Goal: Navigation & Orientation: Find specific page/section

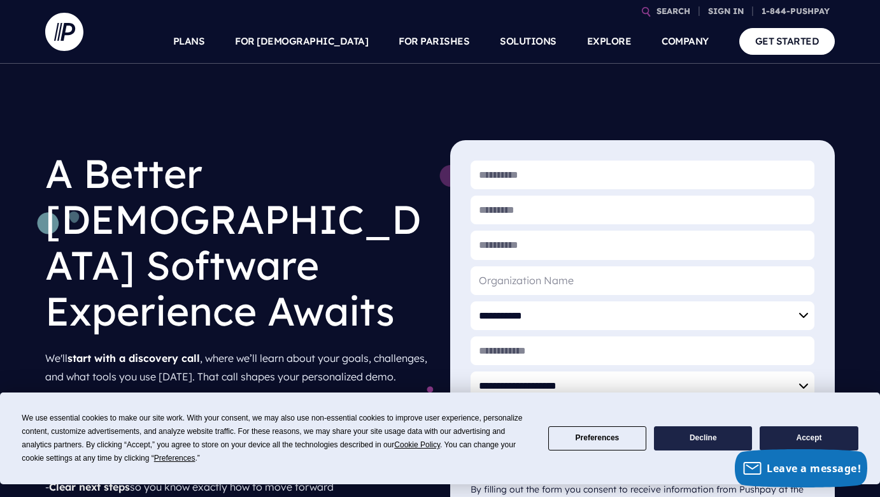
click at [782, 435] on button "Accept" at bounding box center [809, 438] width 98 height 25
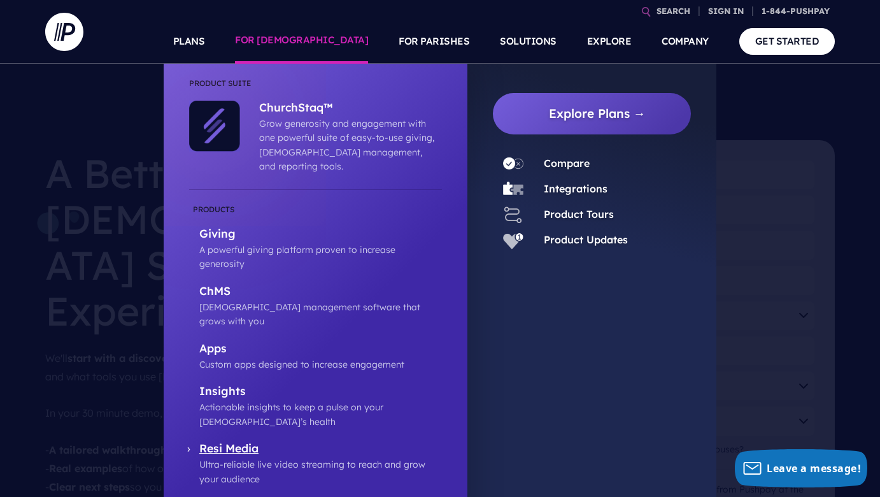
click at [222, 442] on p "Resi Media" at bounding box center [320, 450] width 243 height 16
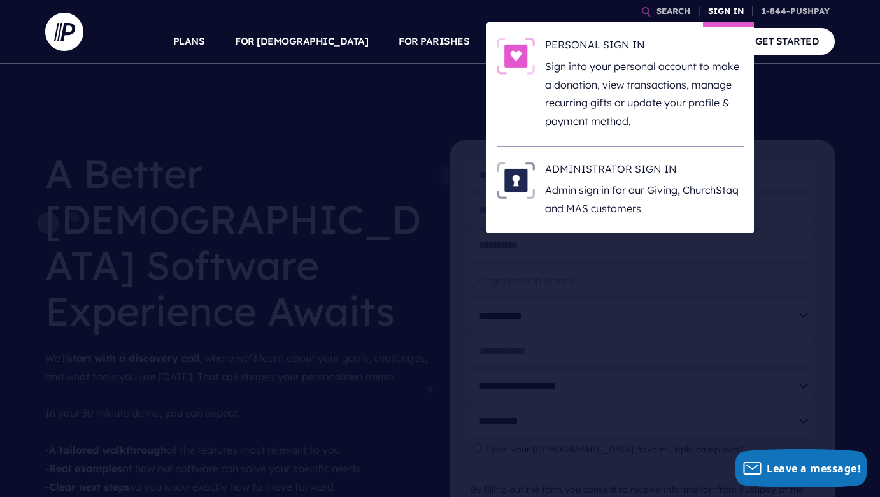
click at [726, 14] on link "SIGN IN" at bounding box center [726, 11] width 46 height 22
click at [592, 166] on h6 "ADMINISTRATOR SIGN IN" at bounding box center [644, 171] width 199 height 19
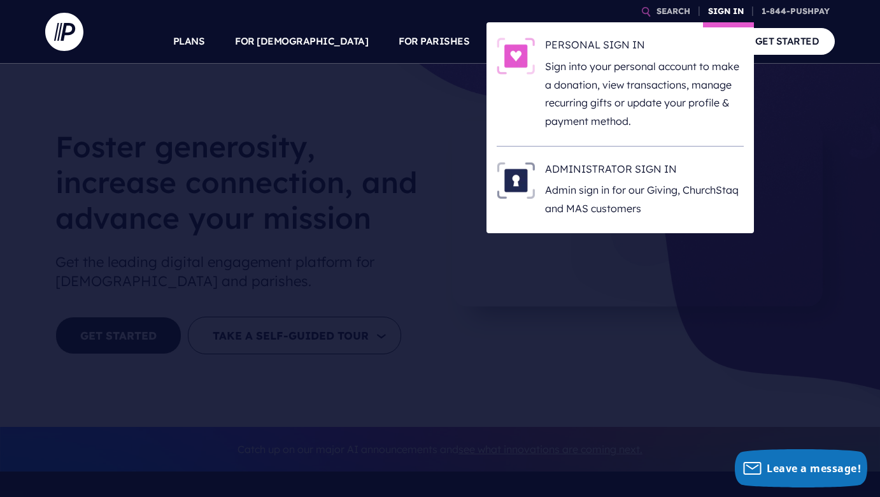
click at [731, 14] on link "SIGN IN" at bounding box center [726, 11] width 46 height 22
click at [589, 163] on h6 "ADMINISTRATOR SIGN IN" at bounding box center [644, 171] width 199 height 19
click at [582, 170] on h6 "ADMINISTRATOR SIGN IN" at bounding box center [644, 171] width 199 height 19
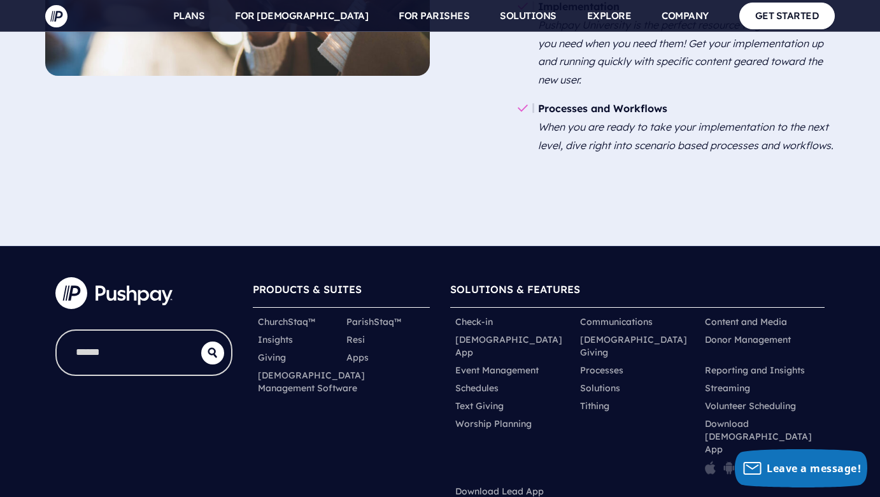
scroll to position [1770, 0]
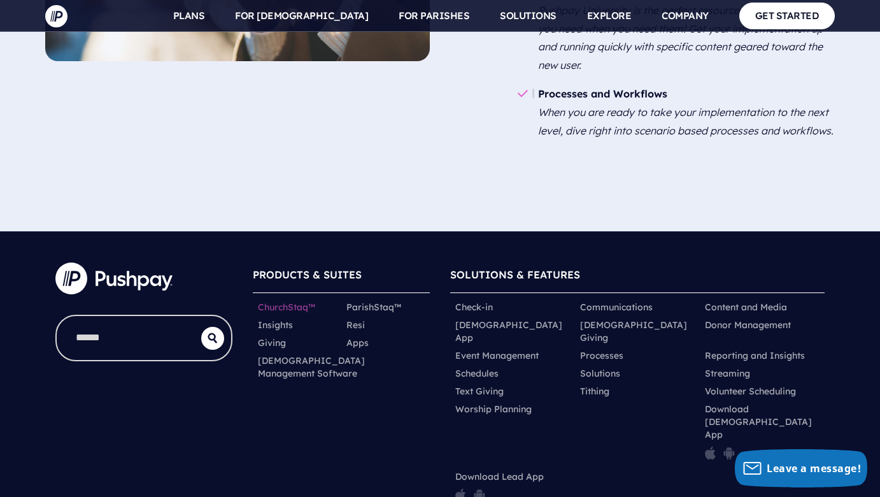
click at [279, 301] on link "ChurchStaq™" at bounding box center [286, 307] width 57 height 13
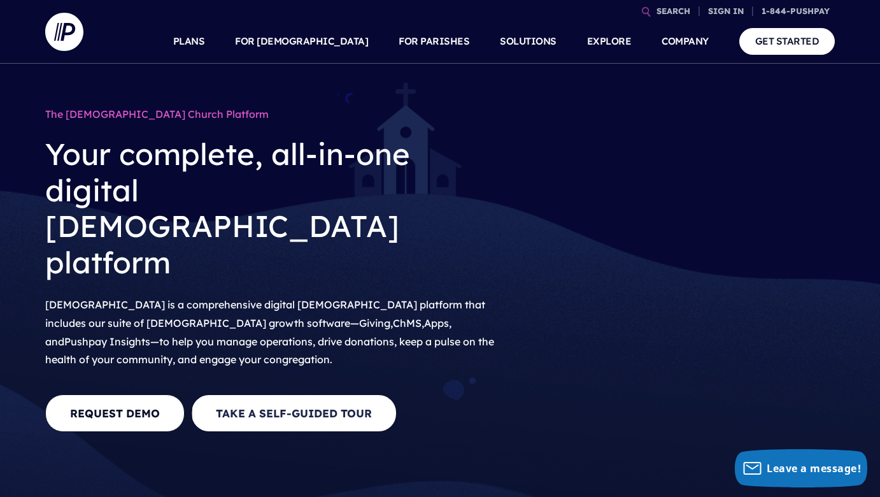
click at [304, 394] on link "Take A Self-Guided Tour" at bounding box center [294, 413] width 206 height 38
